Goal: Check status: Check status

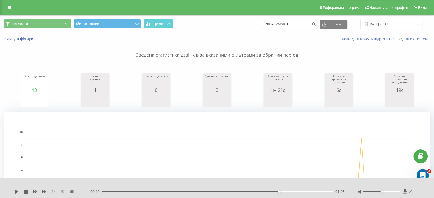
click at [285, 26] on input "380987240881" at bounding box center [290, 24] width 54 height 9
paste input "0981121290"
type input "0981121290"
click at [316, 23] on button "submit" at bounding box center [313, 24] width 7 height 9
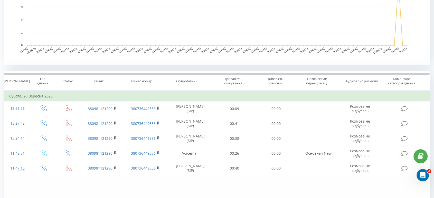
scroll to position [177, 0]
